Goal: Task Accomplishment & Management: Manage account settings

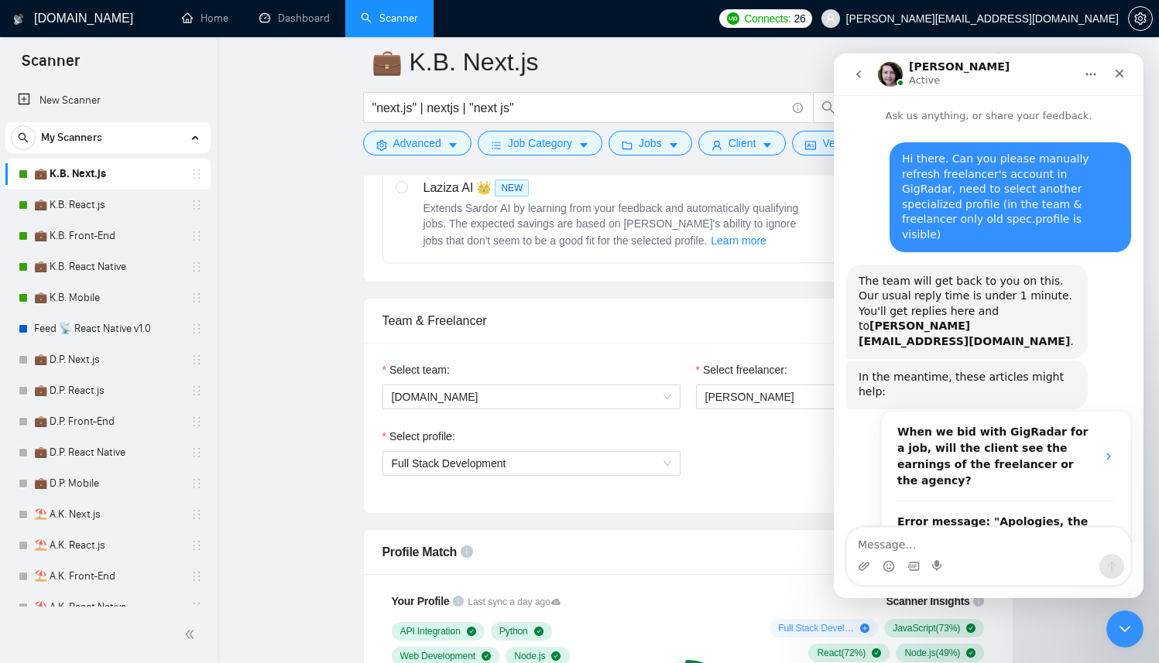
scroll to position [996, 0]
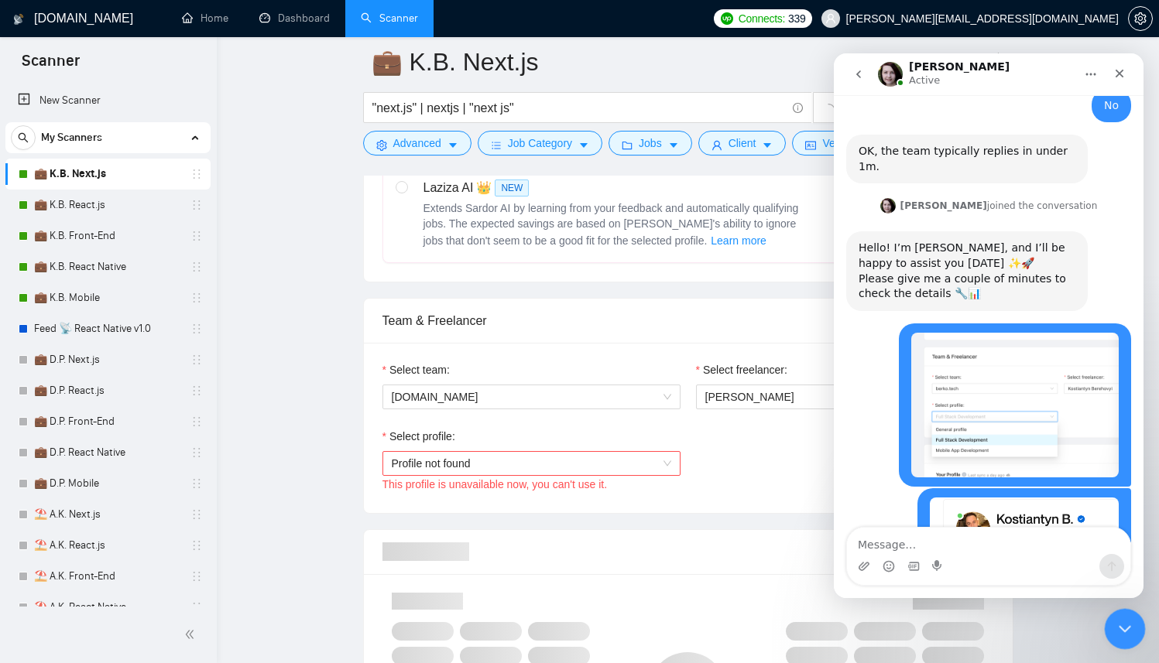
scroll to position [917, 0]
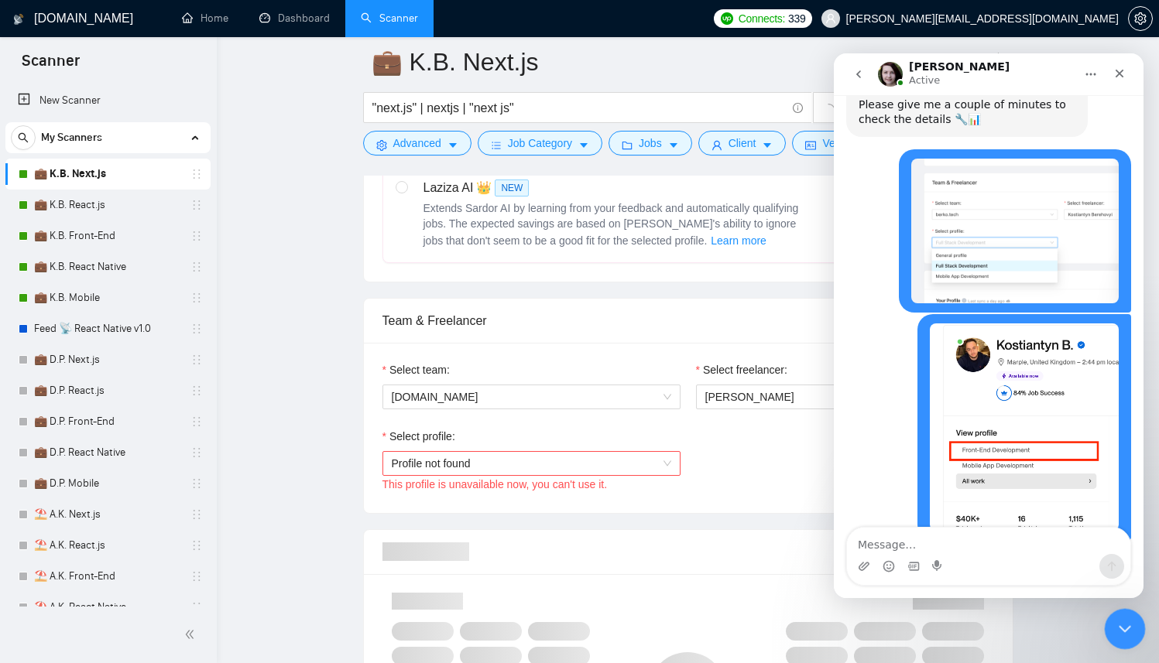
click at [1125, 613] on div "Close Intercom Messenger" at bounding box center [1122, 626] width 37 height 37
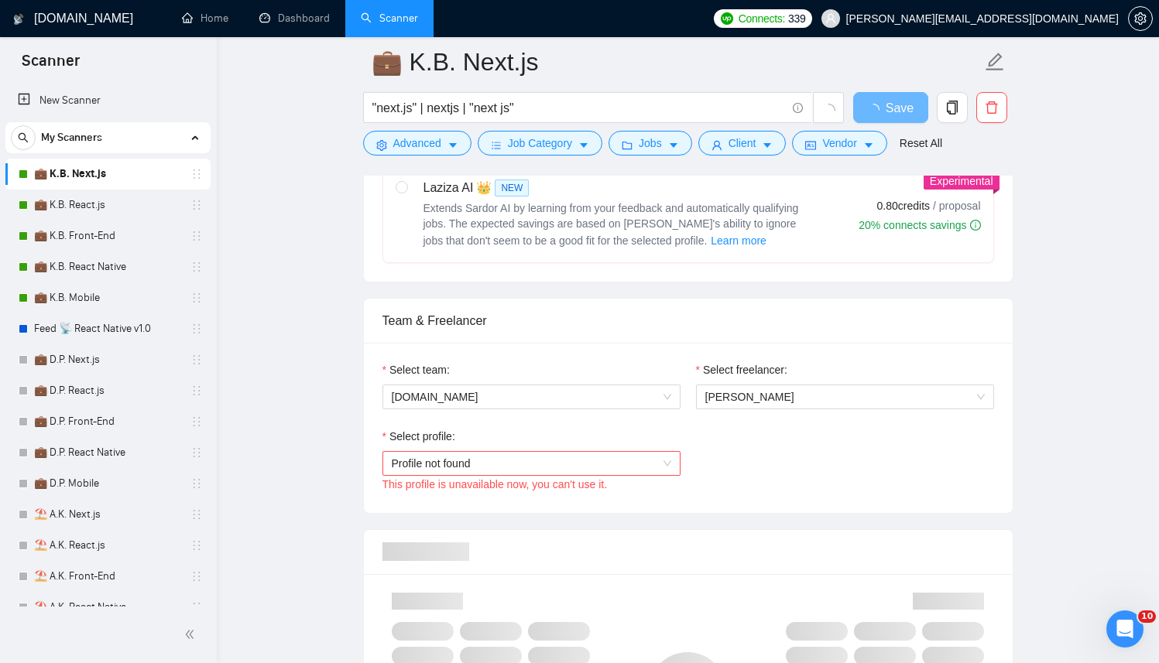
scroll to position [0, 0]
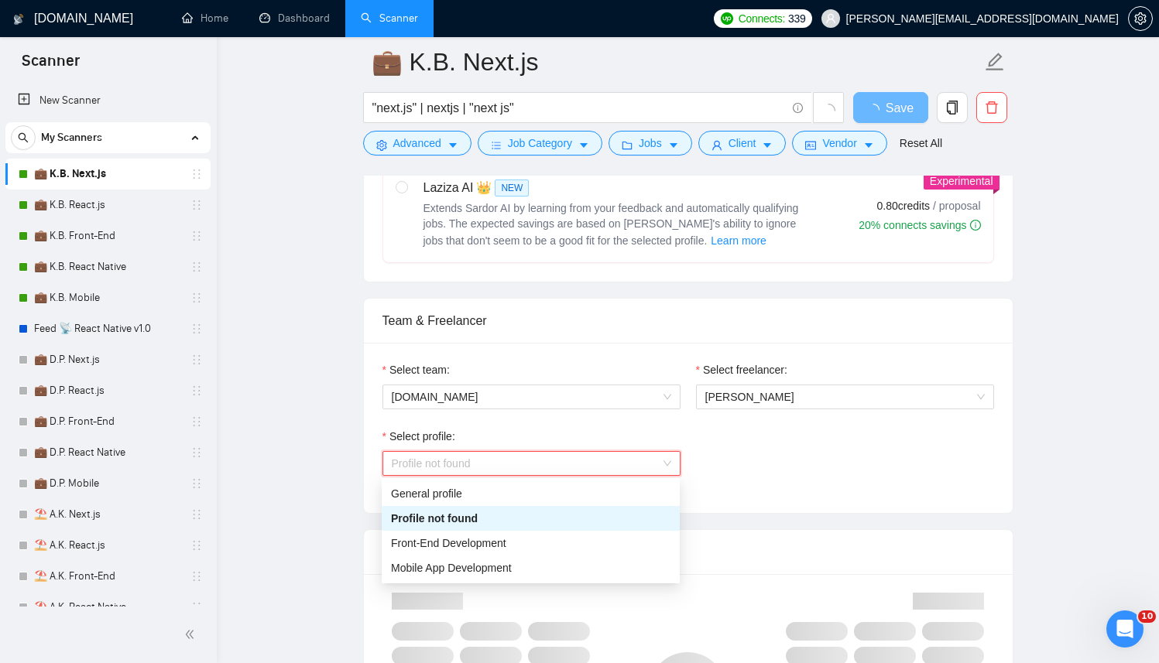
click at [633, 467] on span "Profile not found" at bounding box center [531, 463] width 279 height 23
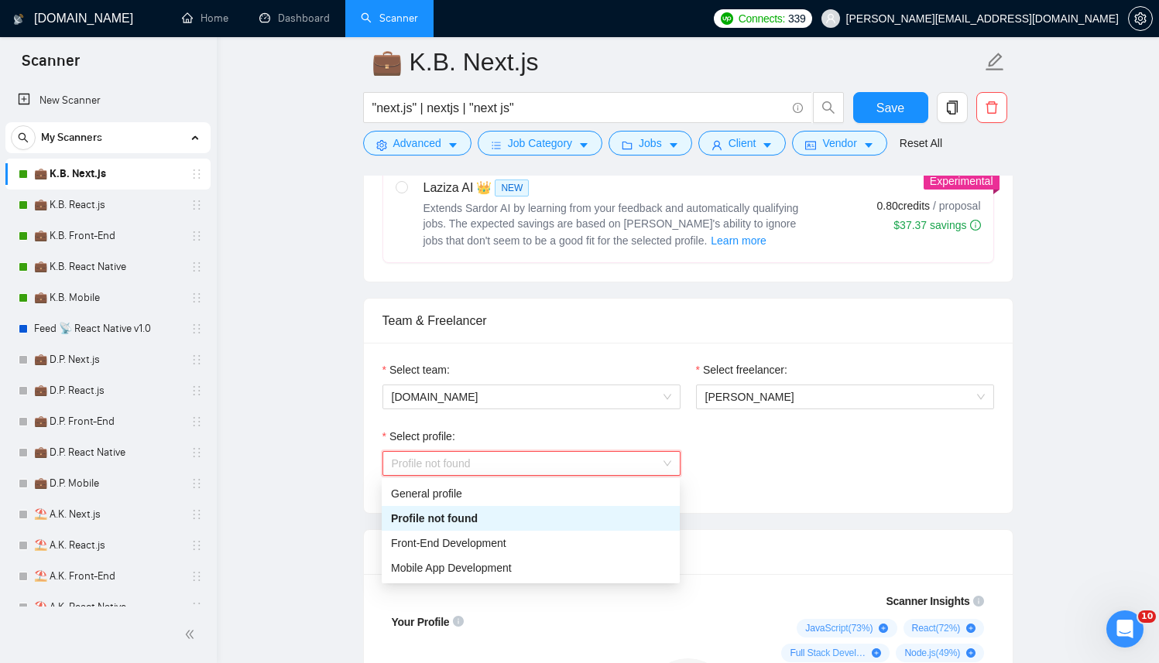
scroll to position [996, 0]
click at [503, 550] on div "Front-End Development" at bounding box center [530, 543] width 279 height 17
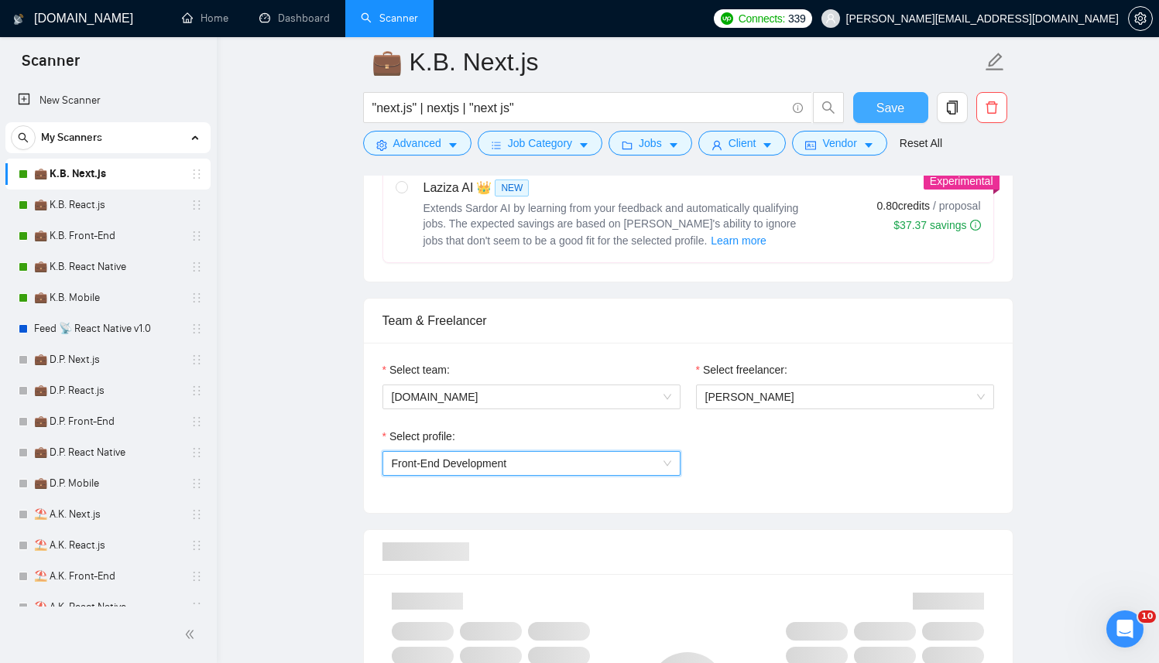
click at [908, 100] on button "Save" at bounding box center [890, 107] width 75 height 31
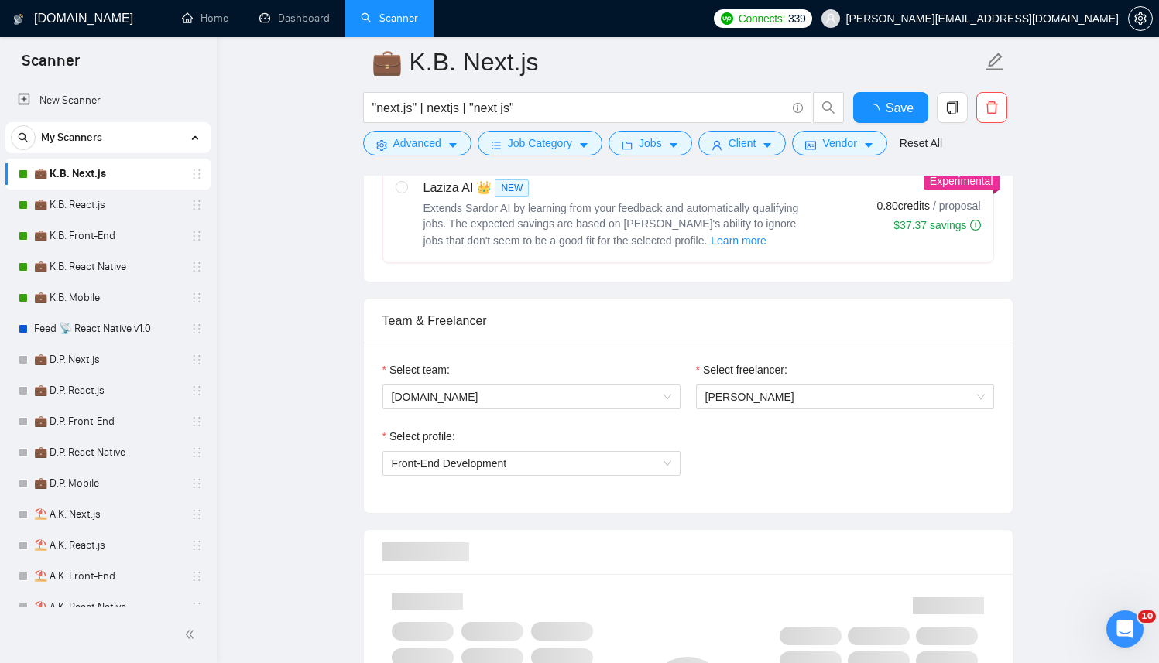
checkbox input "true"
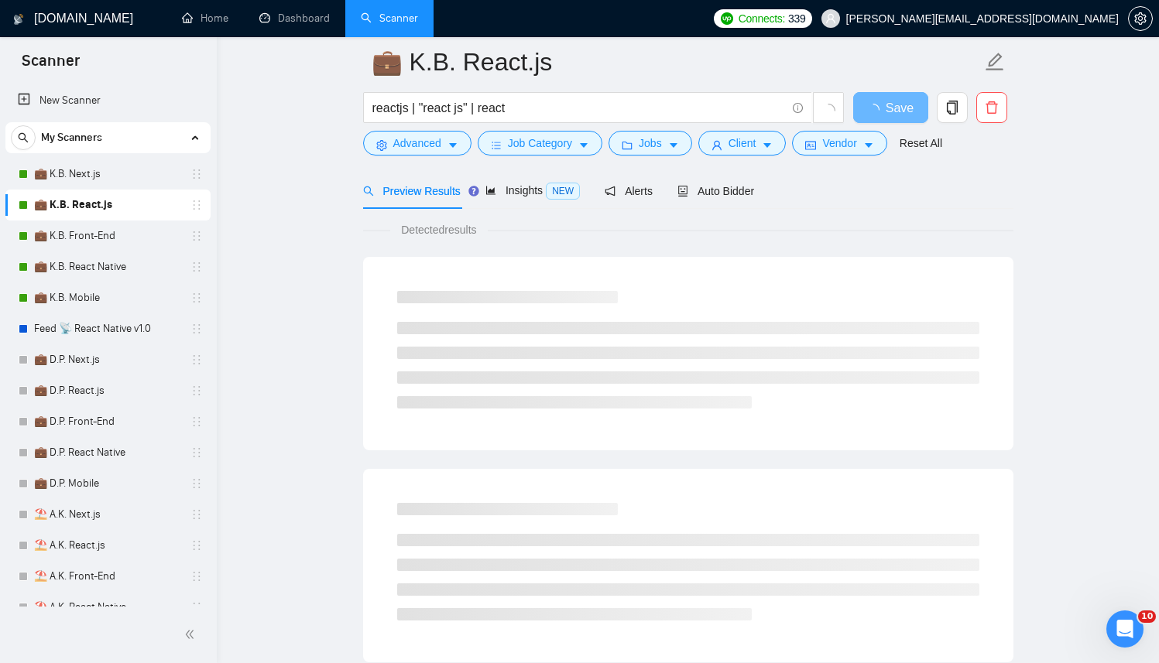
click at [734, 196] on span "Auto Bidder" at bounding box center [715, 191] width 77 height 12
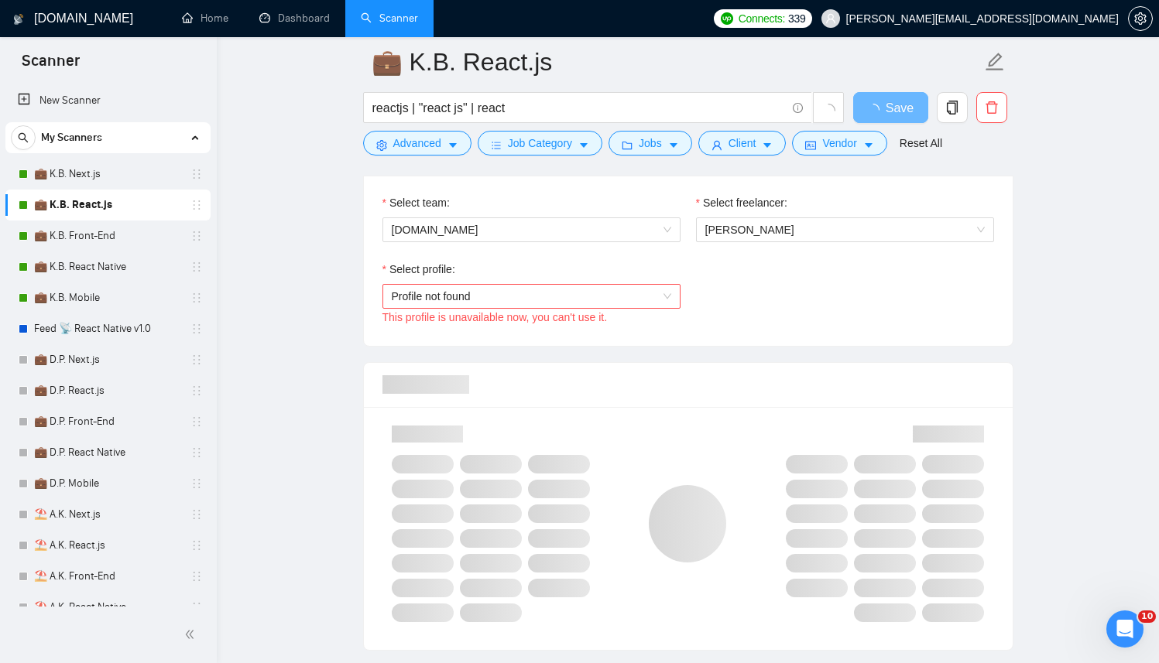
scroll to position [865, 0]
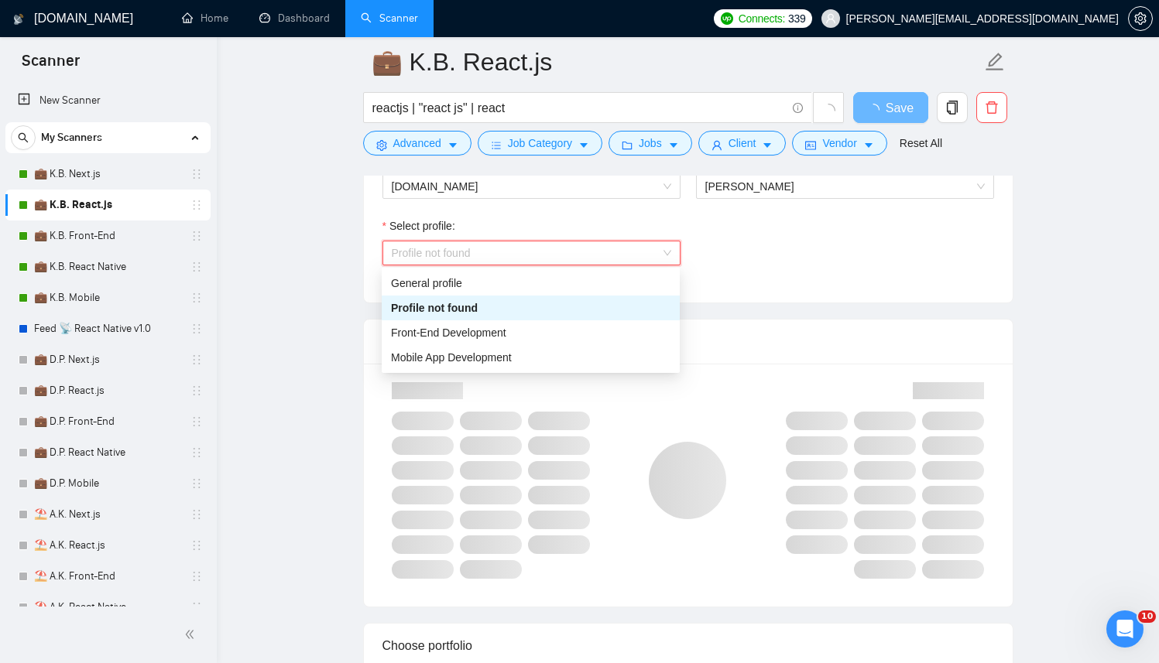
drag, startPoint x: 540, startPoint y: 250, endPoint x: 452, endPoint y: 313, distance: 108.3
click at [540, 252] on span "Profile not found" at bounding box center [531, 253] width 279 height 23
click at [443, 340] on div "Front-End Development" at bounding box center [530, 332] width 279 height 17
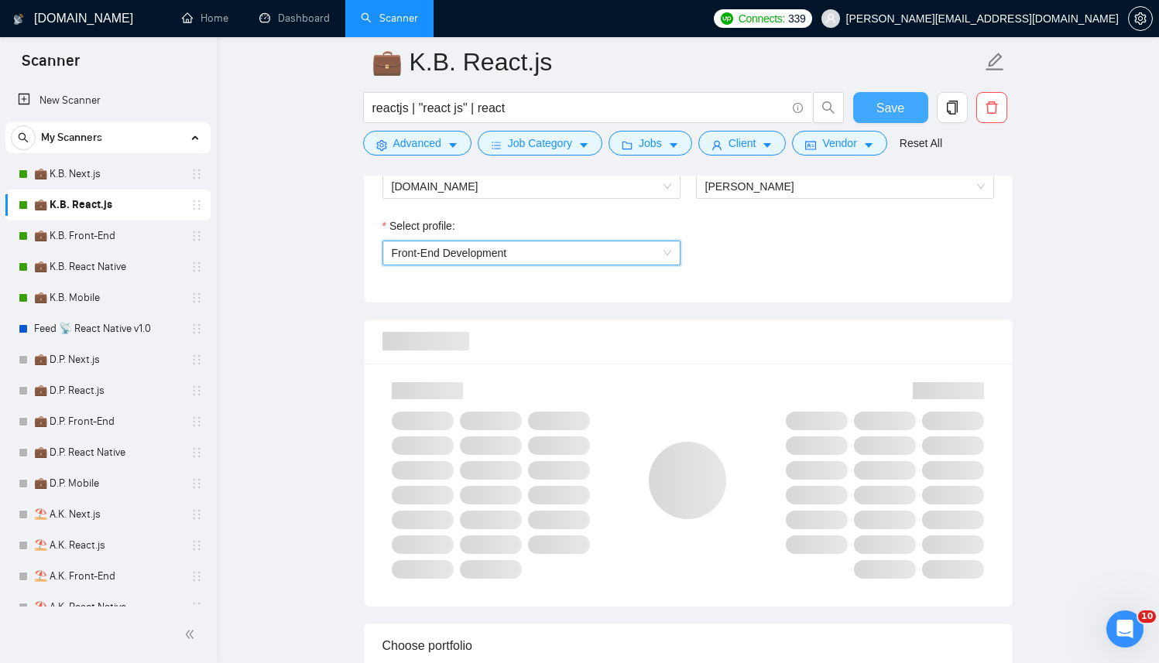
click at [879, 112] on span "Save" at bounding box center [890, 107] width 28 height 19
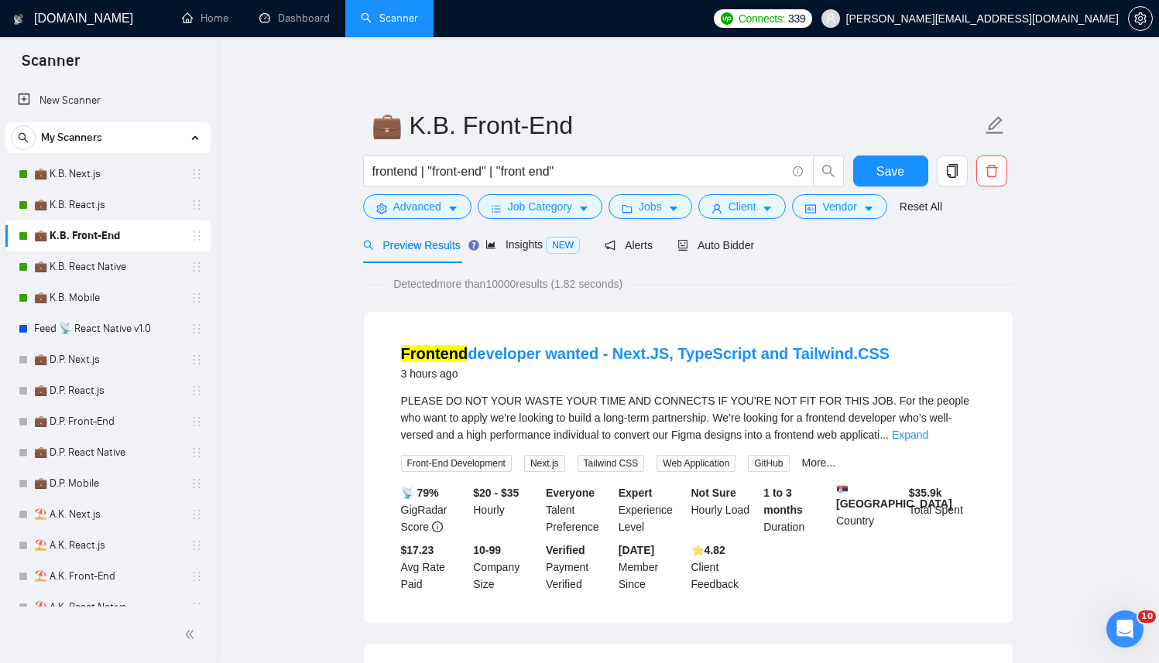
click at [763, 241] on div "Preview Results Insights NEW Alerts Auto Bidder" at bounding box center [688, 245] width 650 height 36
click at [732, 249] on span "Auto Bidder" at bounding box center [715, 245] width 77 height 12
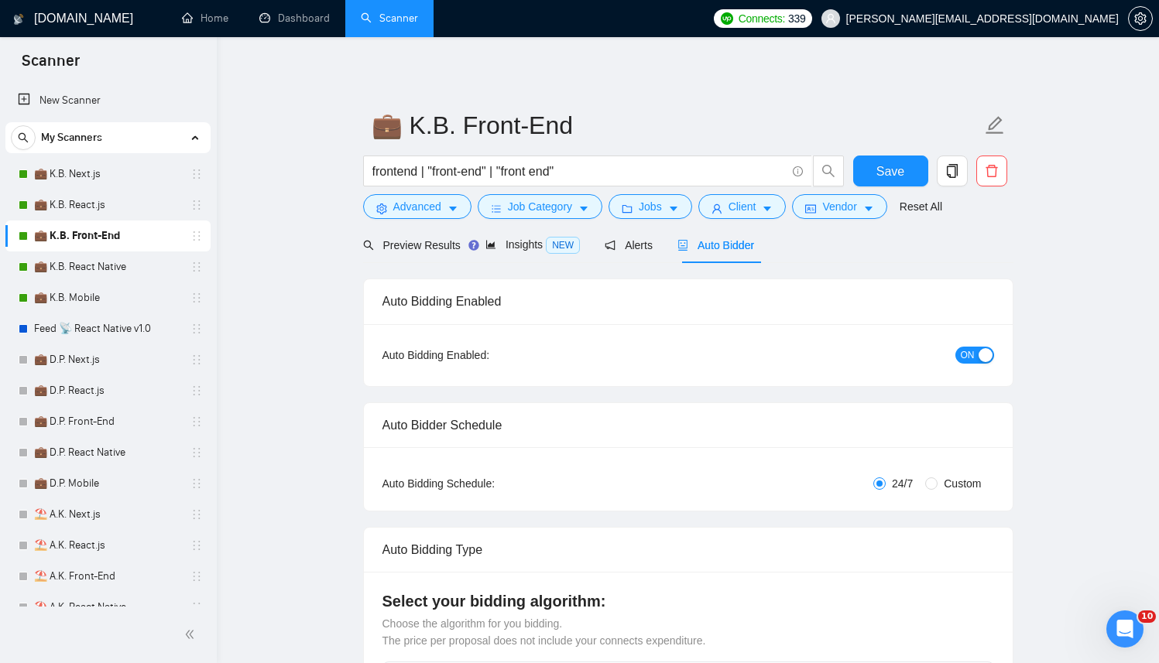
checkbox input "true"
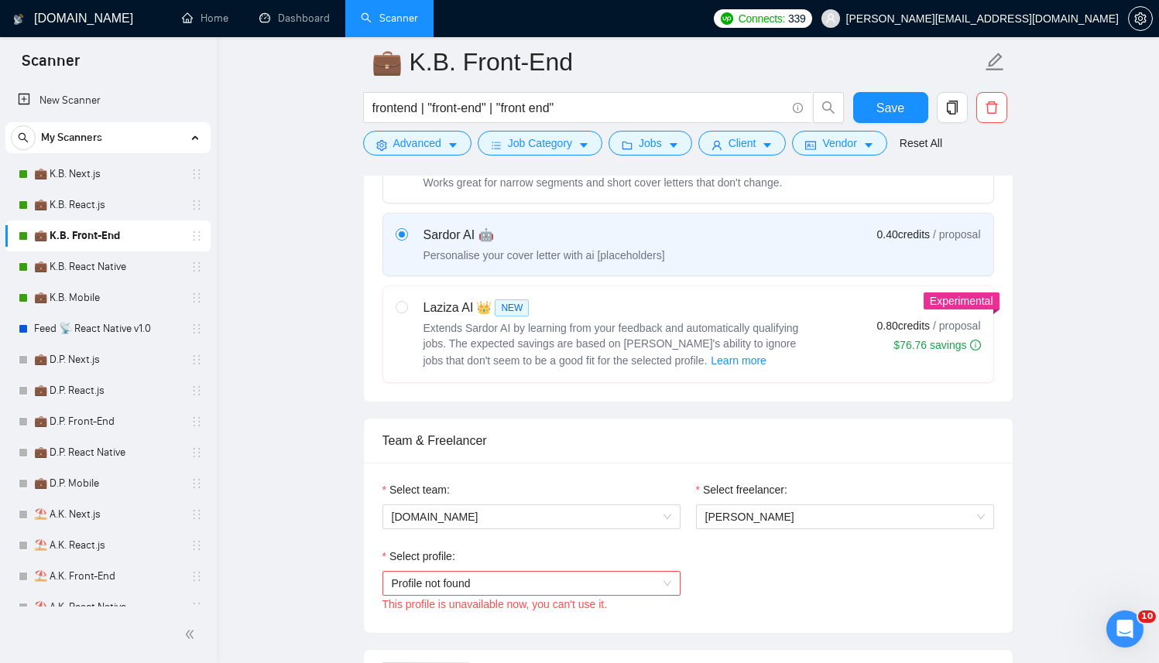
scroll to position [551, 0]
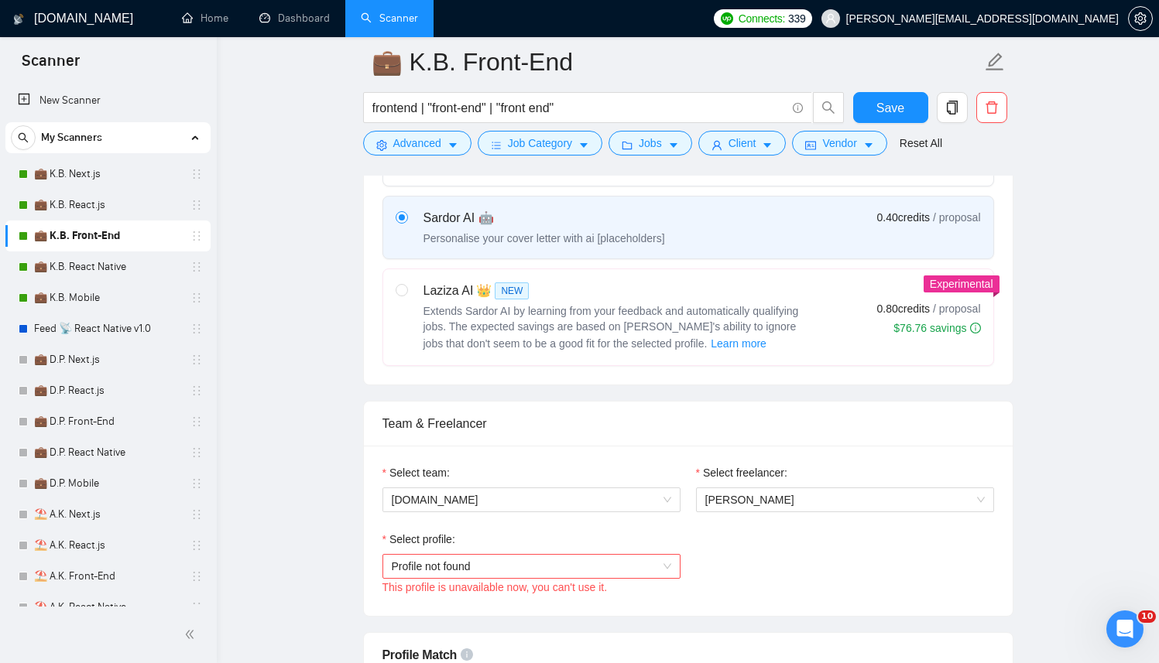
click at [460, 566] on span "Profile not found" at bounding box center [531, 566] width 279 height 23
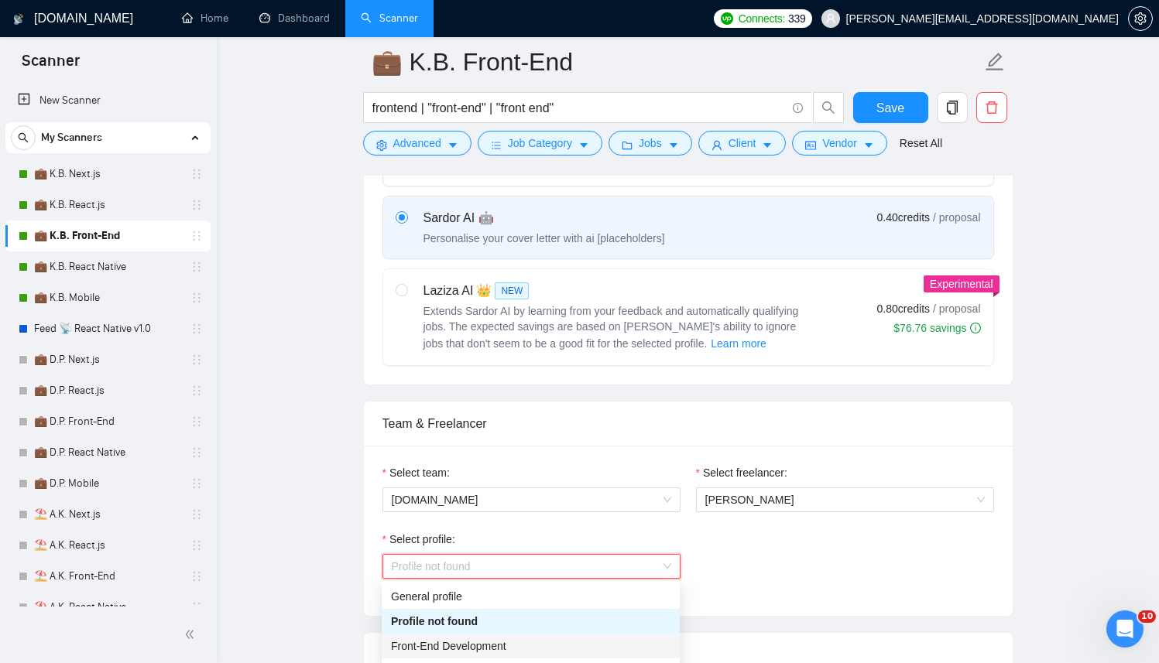
click at [465, 646] on span "Front-End Development" at bounding box center [448, 646] width 115 height 12
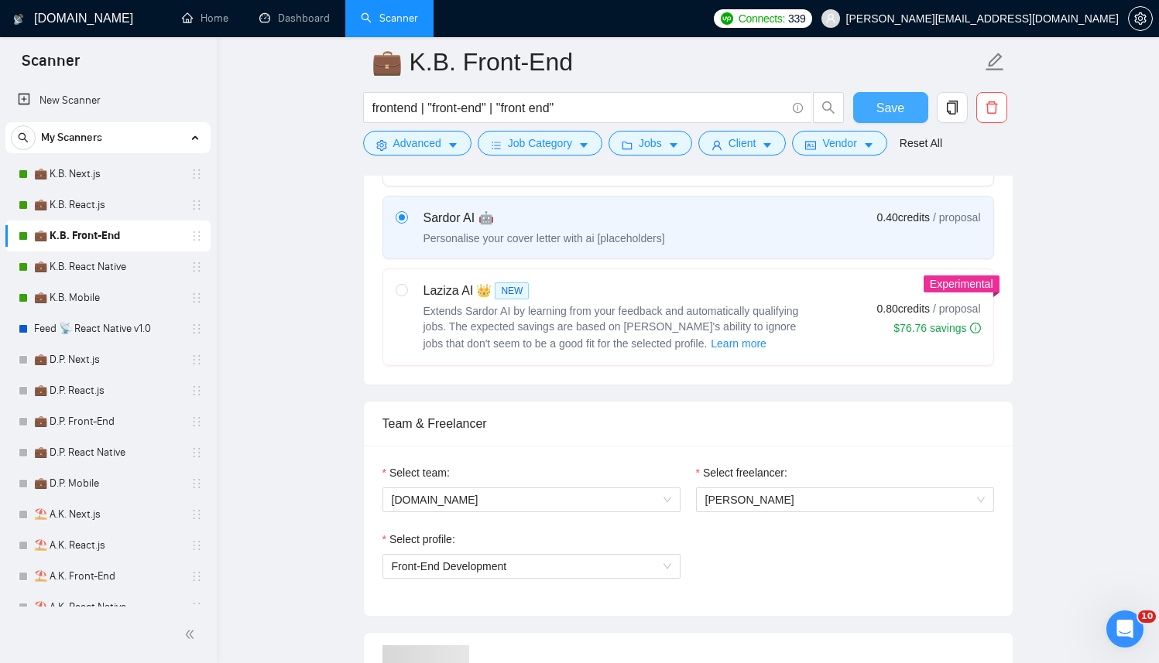
click at [896, 115] on span "Save" at bounding box center [890, 107] width 28 height 19
